Goal: Check status

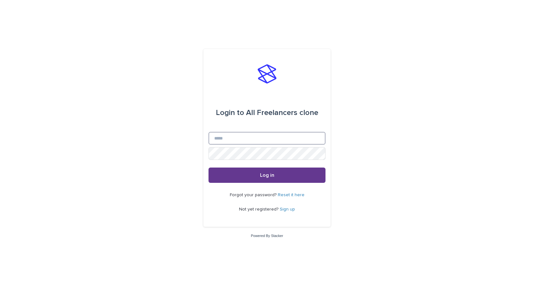
type input "**********"
click at [264, 176] on span "Log in" at bounding box center [267, 174] width 14 height 5
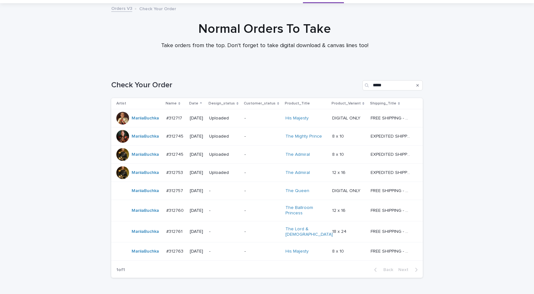
scroll to position [68, 0]
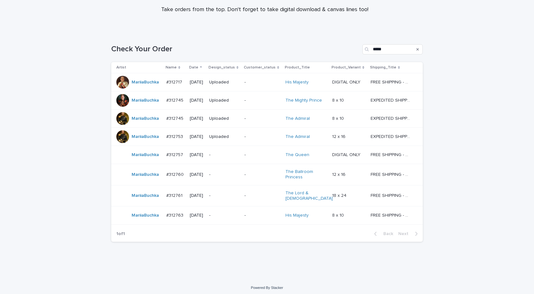
click at [170, 181] on td "#312760 #312760" at bounding box center [176, 174] width 24 height 21
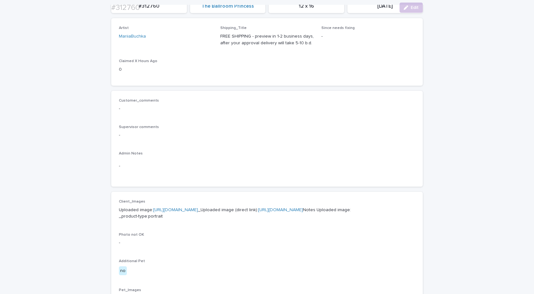
scroll to position [127, 0]
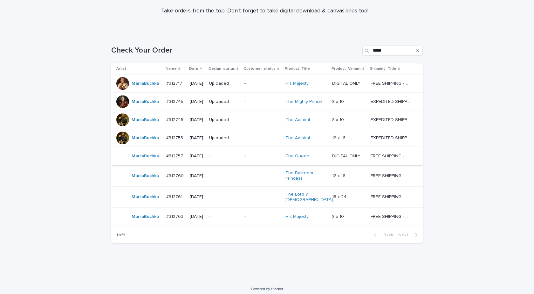
scroll to position [68, 0]
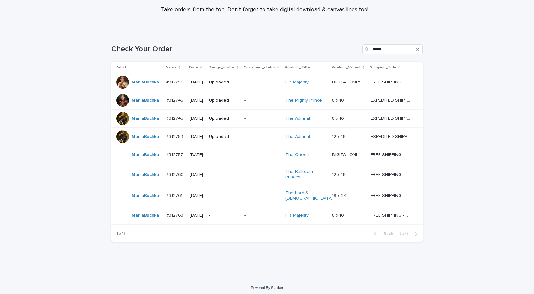
click at [143, 160] on div "MariiaBuchka" at bounding box center [138, 154] width 45 height 13
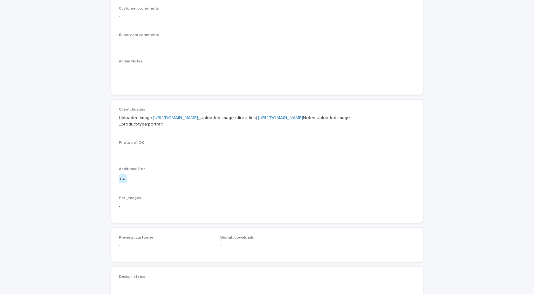
scroll to position [223, 0]
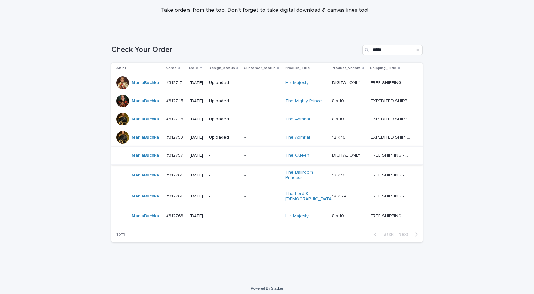
scroll to position [68, 0]
click at [153, 200] on td "MariiaBuchka" at bounding box center [137, 195] width 52 height 21
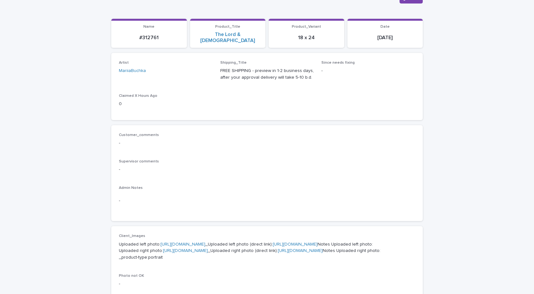
scroll to position [191, 0]
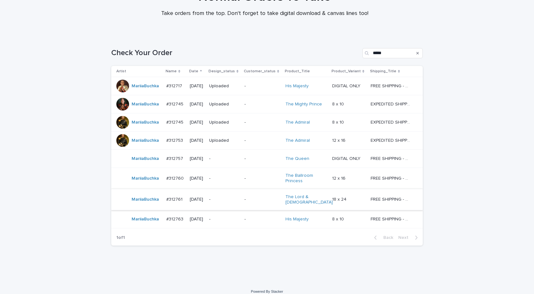
scroll to position [68, 0]
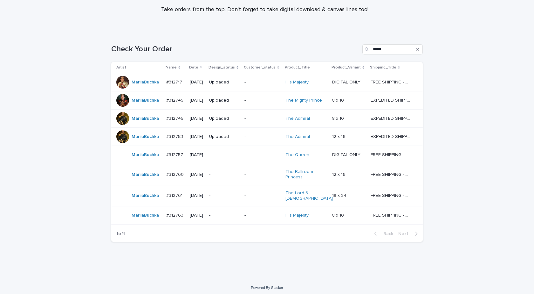
click at [145, 216] on div "MariiaBuchka" at bounding box center [145, 215] width 27 height 10
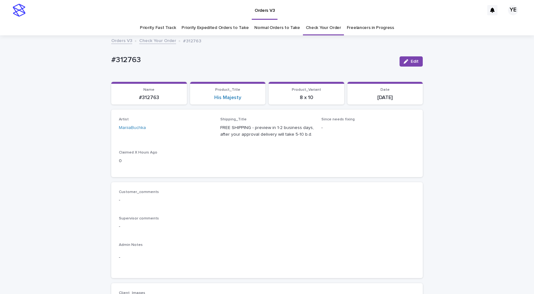
scroll to position [191, 0]
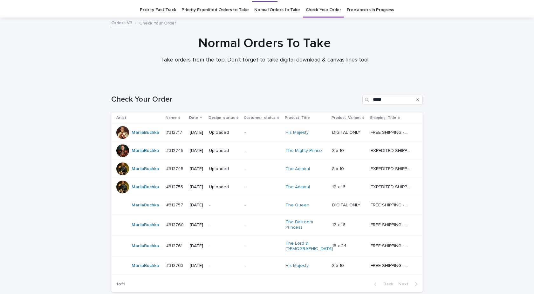
scroll to position [20, 0]
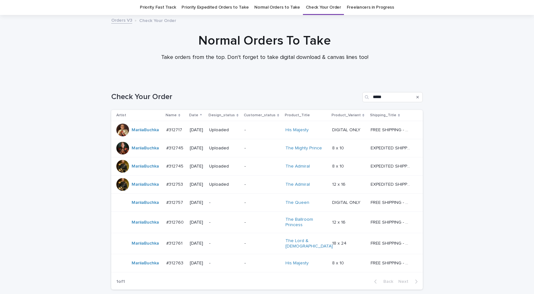
click at [31, 104] on div "Loading... Saving… Loading... Saving… Check Your Order ***** Artist Name Date D…" at bounding box center [267, 202] width 534 height 247
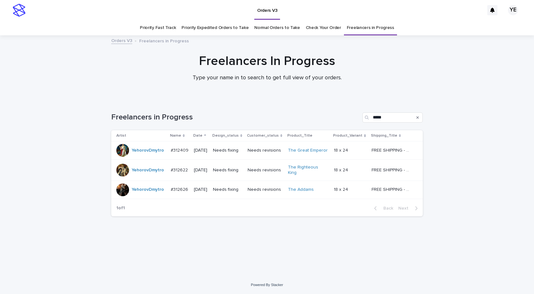
click at [139, 155] on div "YehorovDmytro" at bounding box center [148, 150] width 32 height 10
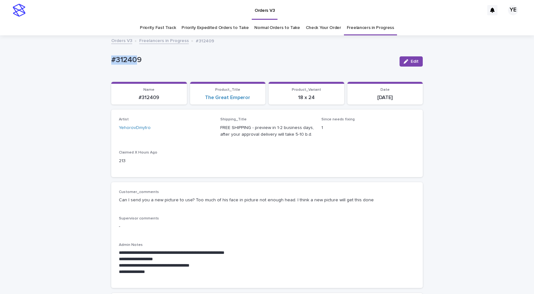
drag, startPoint x: 134, startPoint y: 58, endPoint x: 83, endPoint y: 58, distance: 50.6
click at [160, 59] on p "#312409" at bounding box center [252, 59] width 283 height 9
drag, startPoint x: 142, startPoint y: 58, endPoint x: 72, endPoint y: 59, distance: 70.0
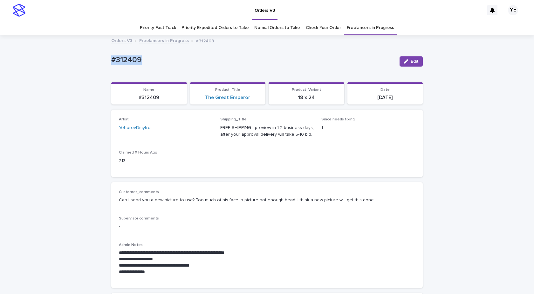
copy p "#312409"
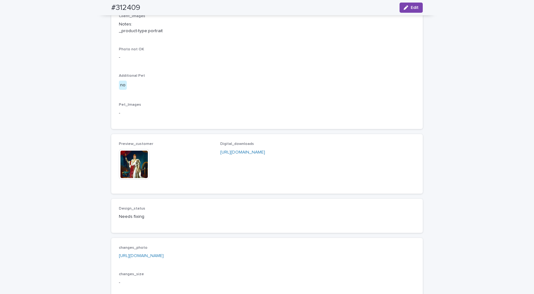
scroll to position [375, 0]
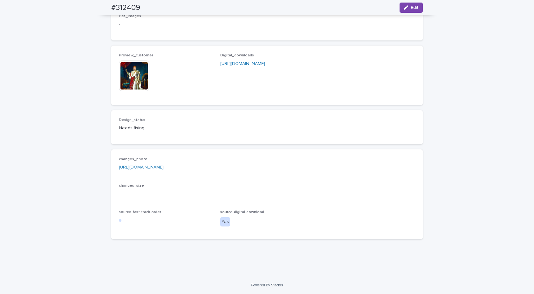
click at [164, 166] on link "https://drive.google.com/file/d/12AjsH0C96TCSo2IPseBwV1fnRVO38HSw/view?usp=shar…" at bounding box center [141, 167] width 45 height 4
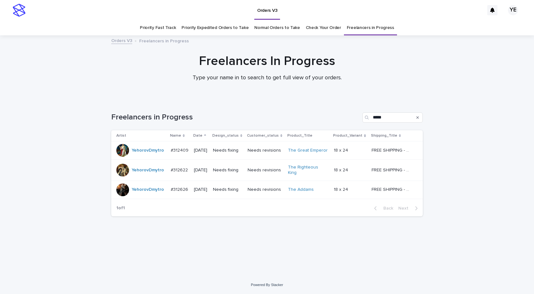
click at [142, 173] on div "YehorovDmytro" at bounding box center [148, 170] width 32 height 10
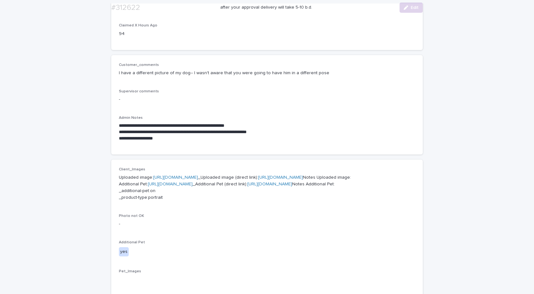
scroll to position [127, 0]
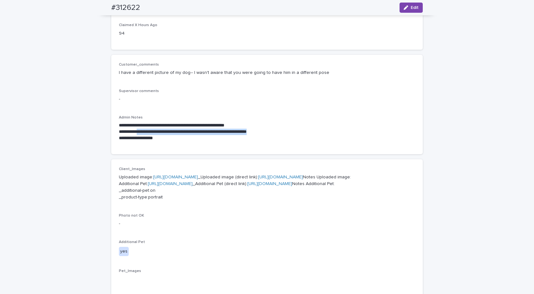
drag, startPoint x: 261, startPoint y: 130, endPoint x: 141, endPoint y: 130, distance: 119.9
click at [141, 130] on p "**********" at bounding box center [267, 131] width 296 height 6
copy p "**********"
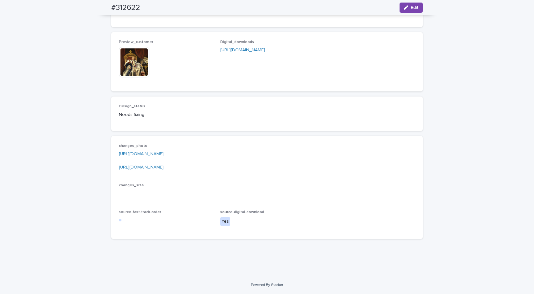
scroll to position [501, 0]
click at [164, 153] on link "https://drive.google.com/file/d/15O-UH1D65UNSMl0w1avP0oCvLiWJX985/view?usp=shar…" at bounding box center [141, 153] width 45 height 4
click at [159, 166] on link "https://drive.google.com/file/d/1xnVqI2XMTMUszgxPGCHBhTw4y8MV8O_4/view?usp=shar…" at bounding box center [141, 167] width 45 height 4
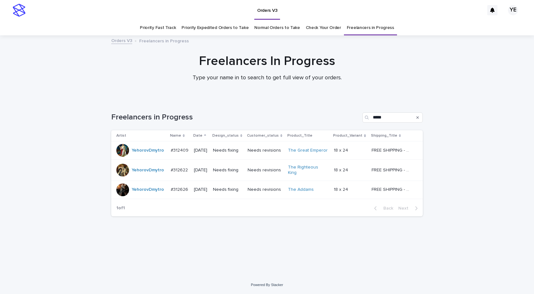
click at [140, 192] on div "YehorovDmytro" at bounding box center [140, 189] width 49 height 13
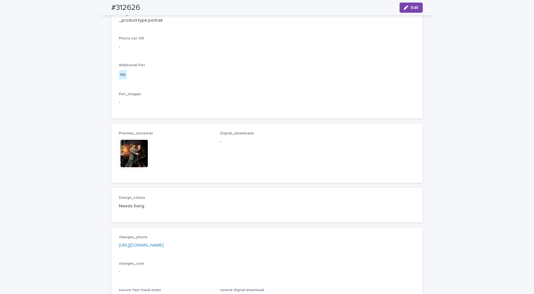
scroll to position [413, 0]
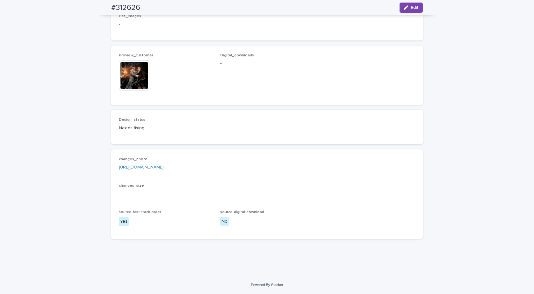
click at [164, 169] on link "https://drive.google.com/file/d/1utl1ezDOIDpOUnsZ_WUERU1hOweNfjnq/view?usp=shar…" at bounding box center [141, 167] width 45 height 4
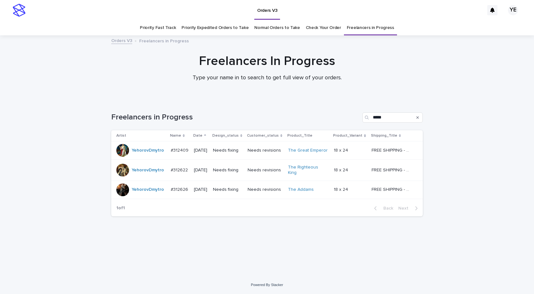
click at [148, 193] on td "YehorovDmytro" at bounding box center [139, 189] width 57 height 18
click at [135, 174] on div "YehorovDmytro" at bounding box center [140, 169] width 49 height 13
click at [138, 158] on td "YehorovDmytro" at bounding box center [139, 150] width 57 height 18
click at [495, 217] on div "Loading... Saving… Loading... Saving… Freelancers in Progress ***** Artist Name…" at bounding box center [267, 188] width 534 height 176
